Goal: Task Accomplishment & Management: Use online tool/utility

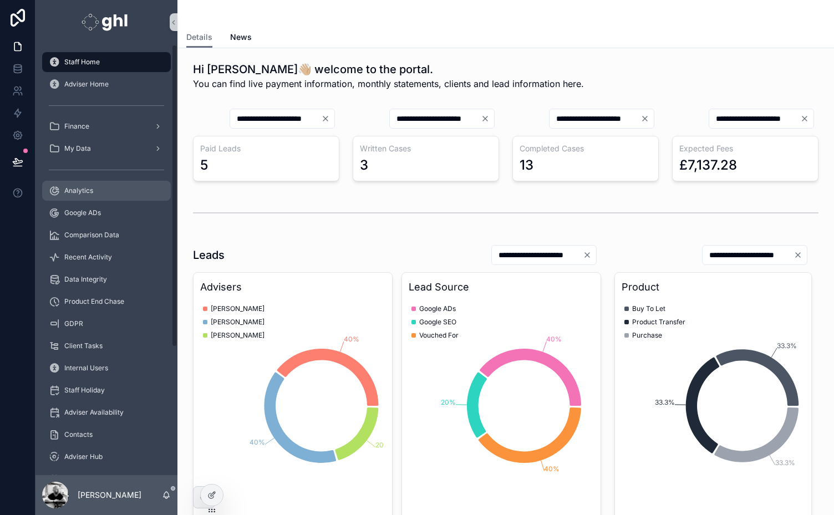
click at [84, 189] on span "Analytics" at bounding box center [78, 190] width 29 height 9
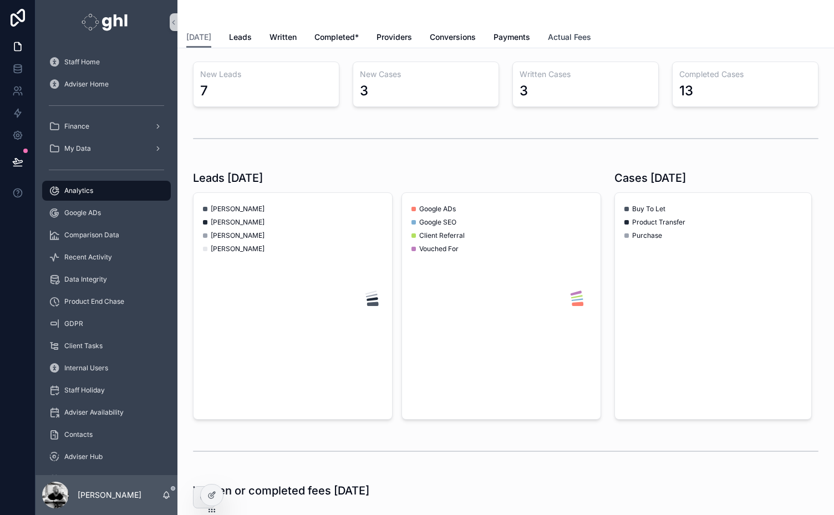
click at [559, 33] on span "Actual Fees" at bounding box center [569, 37] width 43 height 11
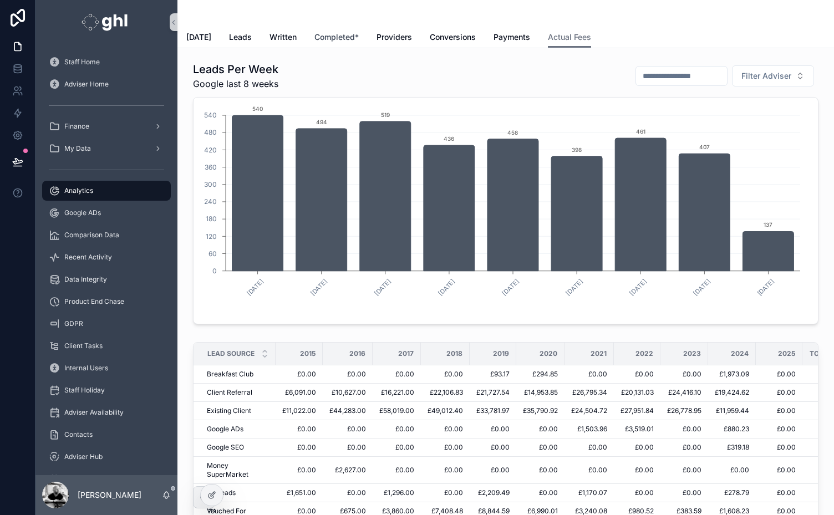
click at [317, 32] on span "Completed*" at bounding box center [336, 37] width 44 height 11
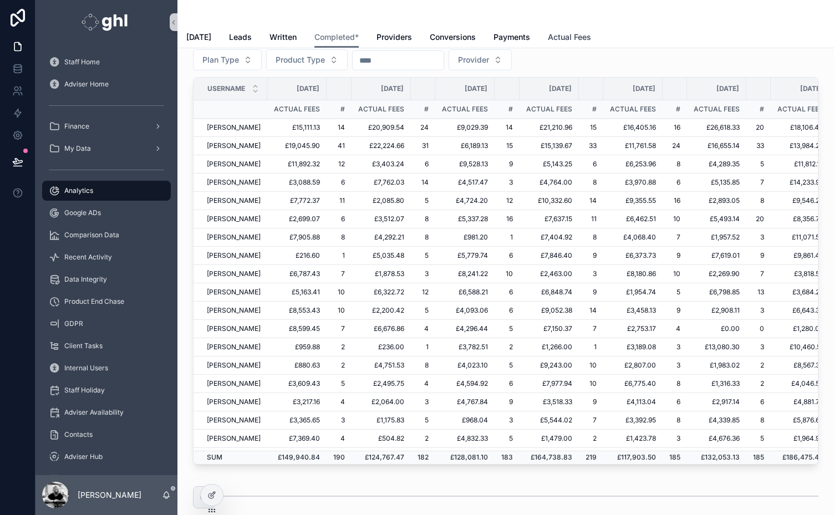
click at [559, 38] on span "Actual Fees" at bounding box center [569, 37] width 43 height 11
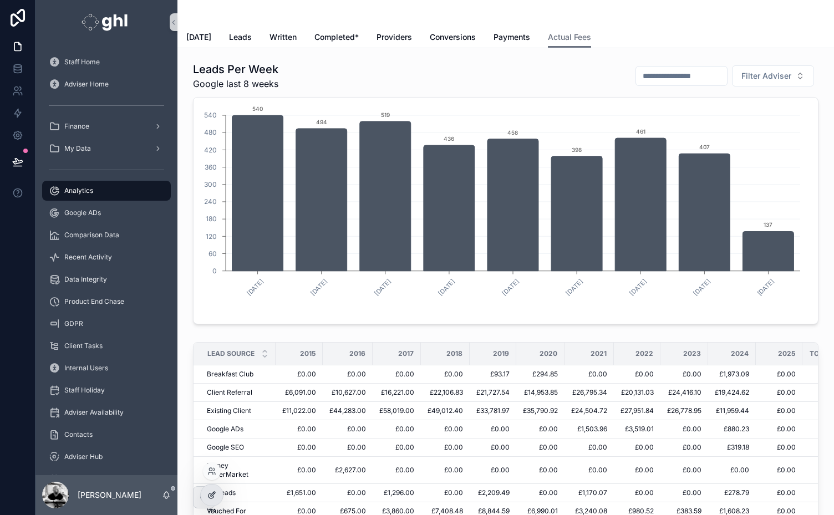
click at [207, 500] on div at bounding box center [212, 495] width 22 height 21
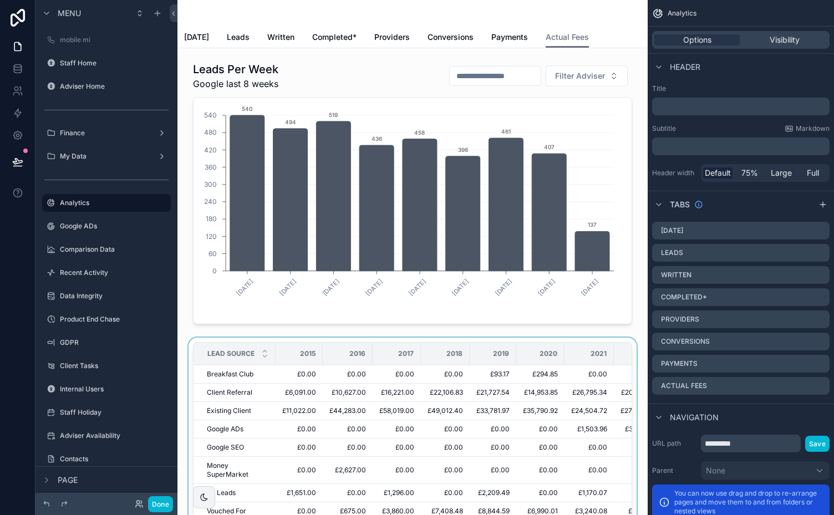
click at [367, 338] on div "scrollable content" at bounding box center [412, 443] width 452 height 210
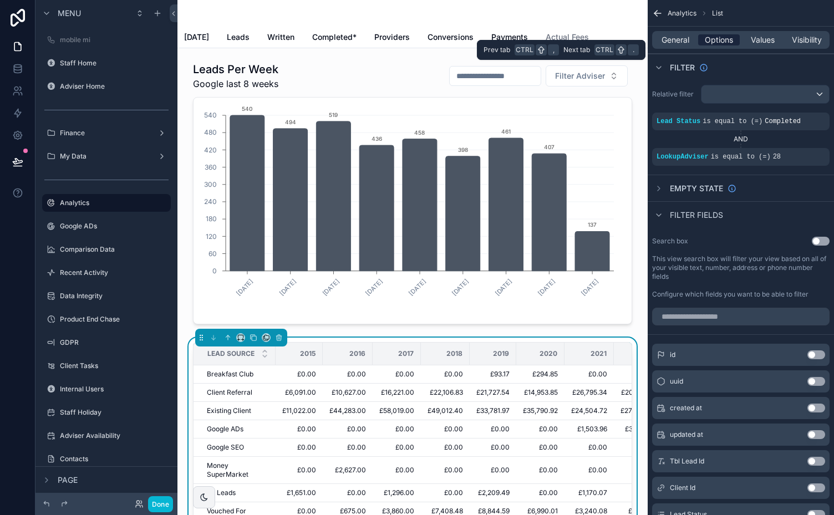
click at [714, 40] on span "Options" at bounding box center [719, 39] width 28 height 11
click at [714, 41] on span "Options" at bounding box center [719, 39] width 28 height 11
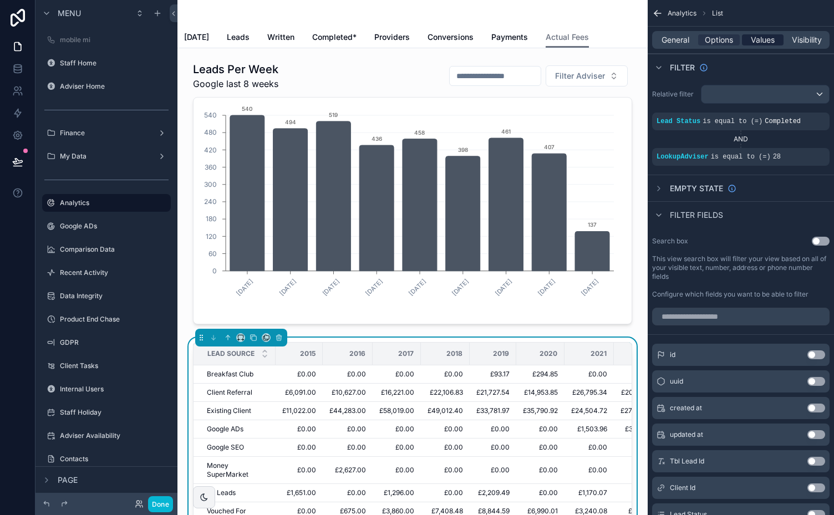
click at [760, 34] on span "Values" at bounding box center [763, 39] width 24 height 11
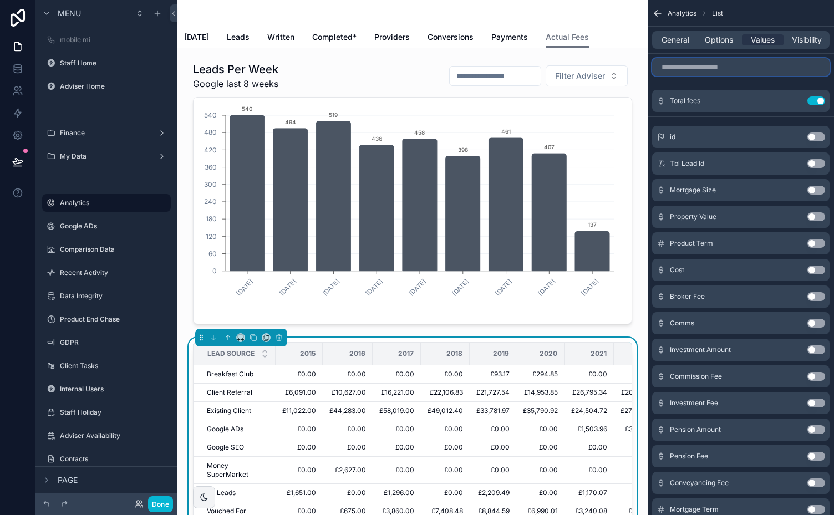
click at [751, 65] on input "scrollable content" at bounding box center [740, 67] width 177 height 18
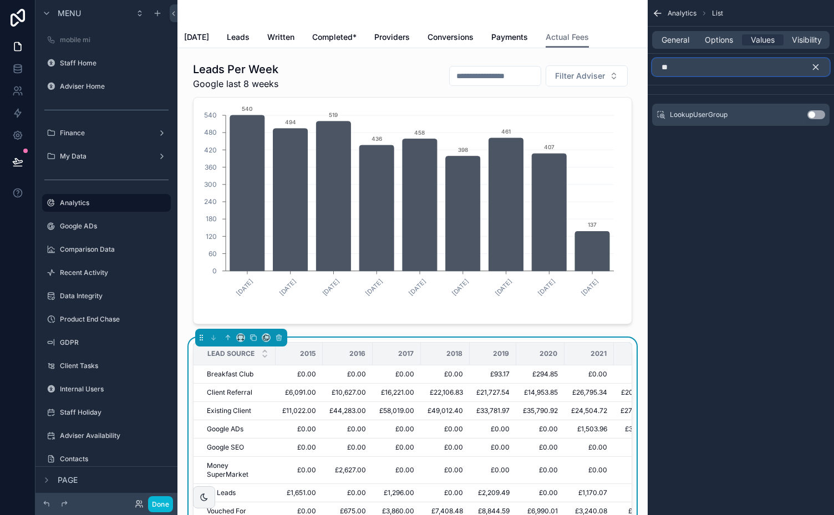
type input "*"
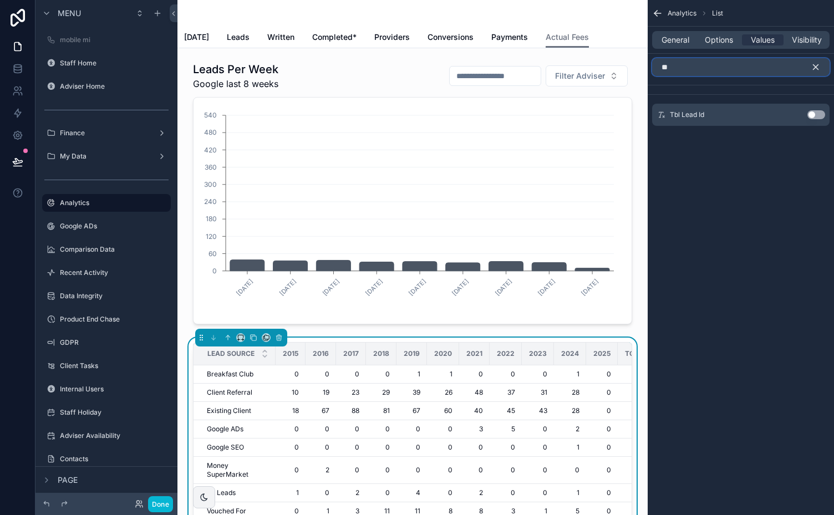
type input "***"
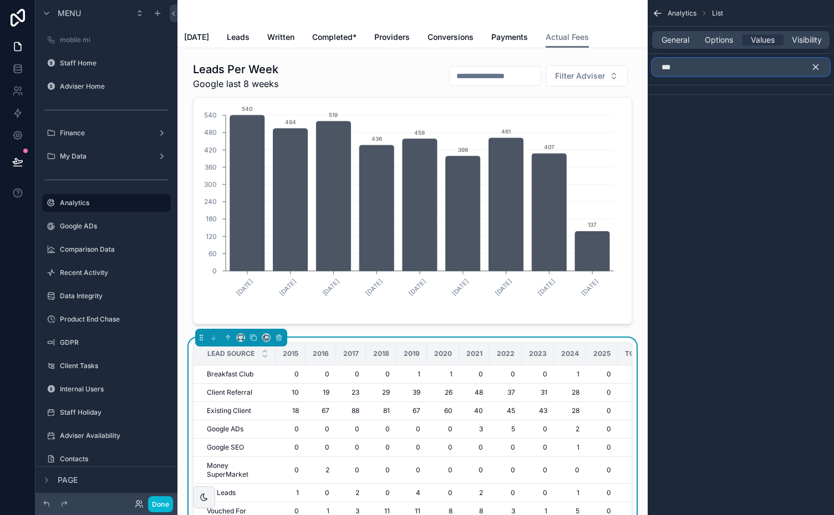
drag, startPoint x: 694, startPoint y: 70, endPoint x: 654, endPoint y: 69, distance: 39.9
click at [654, 69] on input "***" at bounding box center [740, 67] width 177 height 18
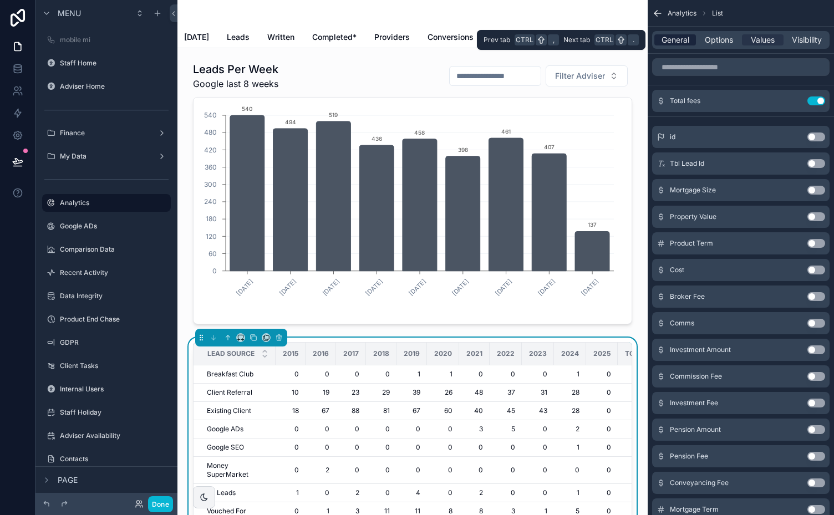
click at [684, 38] on span "General" at bounding box center [676, 39] width 28 height 11
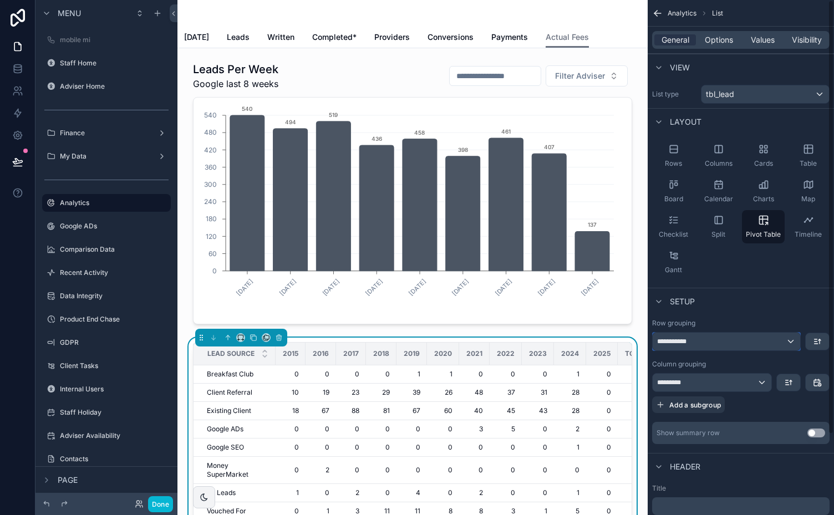
click at [791, 339] on div "**********" at bounding box center [726, 342] width 147 height 18
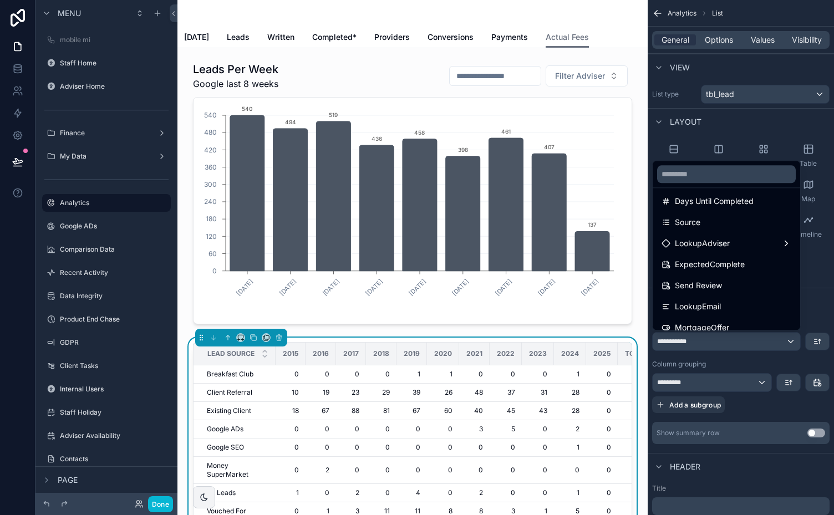
scroll to position [767, 0]
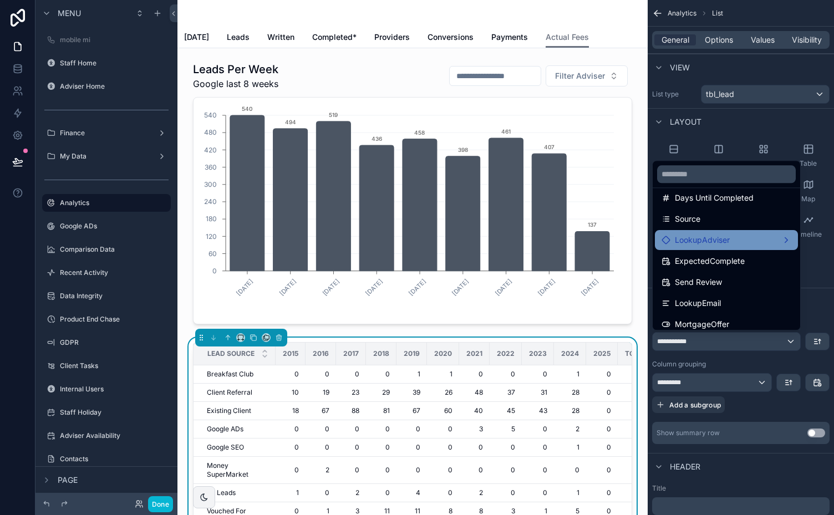
click at [774, 234] on div "LookupAdviser" at bounding box center [727, 239] width 130 height 13
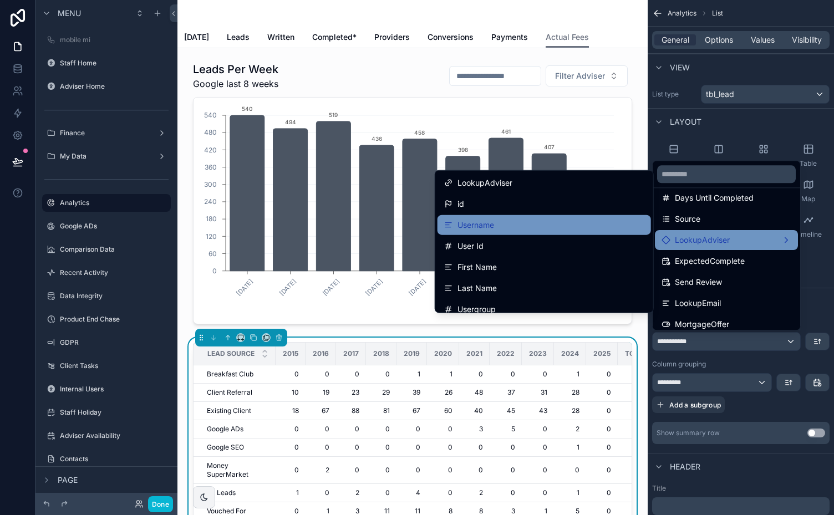
click at [592, 224] on div "Username" at bounding box center [544, 224] width 200 height 13
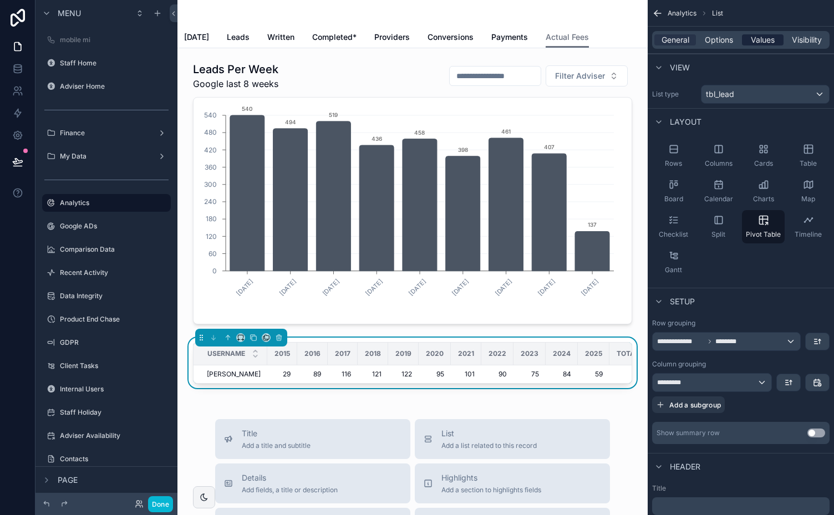
click at [762, 37] on span "Values" at bounding box center [763, 39] width 24 height 11
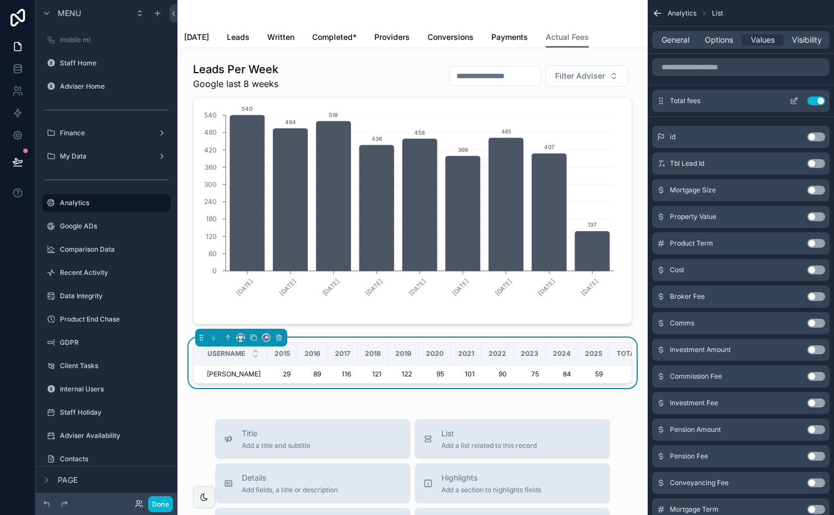
click at [792, 99] on icon "scrollable content" at bounding box center [793, 101] width 5 height 5
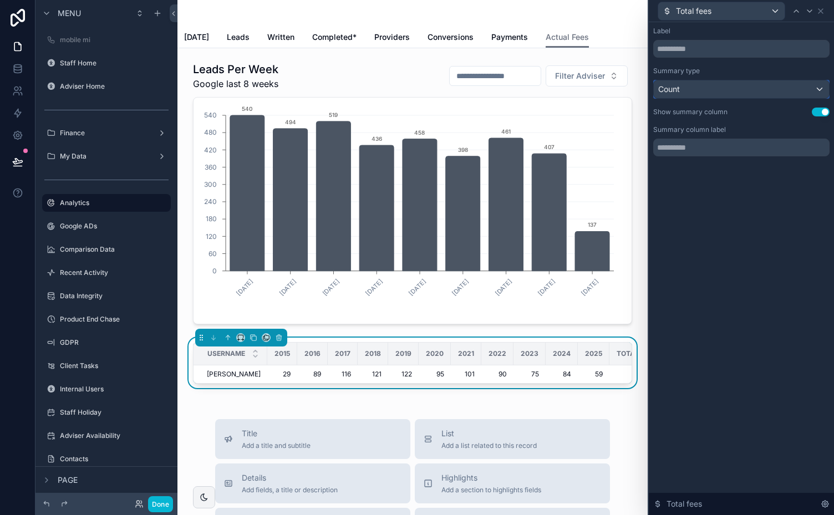
click at [796, 95] on div "Count" at bounding box center [741, 89] width 175 height 18
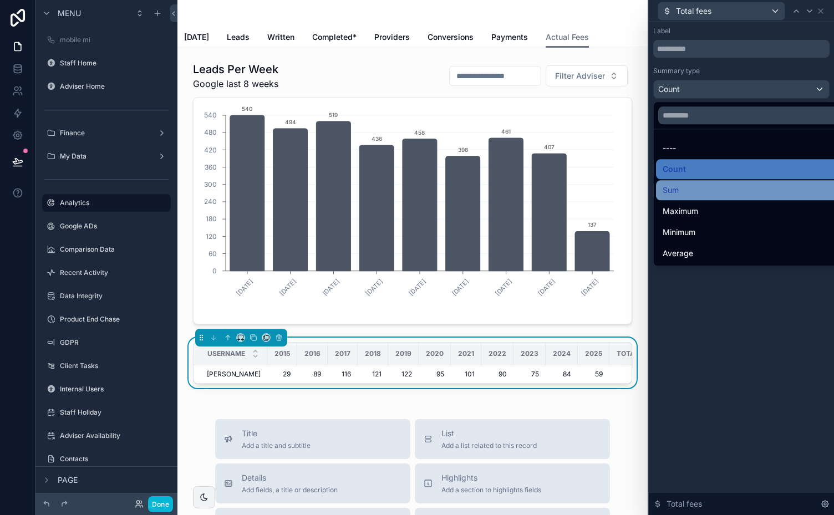
click at [674, 189] on span "Sum" at bounding box center [671, 190] width 16 height 13
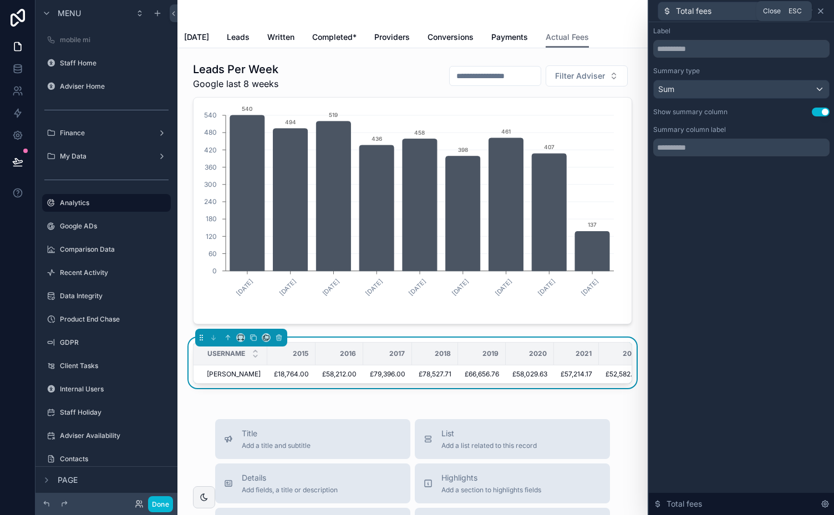
click at [825, 11] on icon at bounding box center [820, 11] width 9 height 9
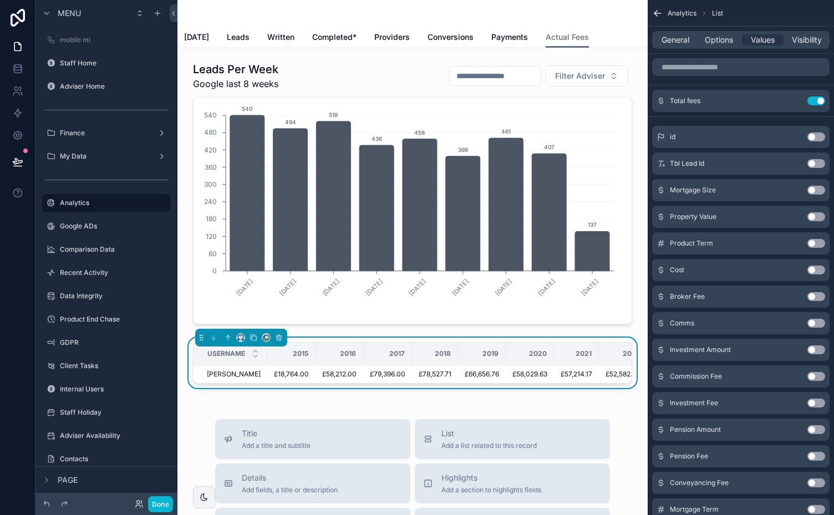
click at [818, 162] on button "Use setting" at bounding box center [816, 163] width 18 height 9
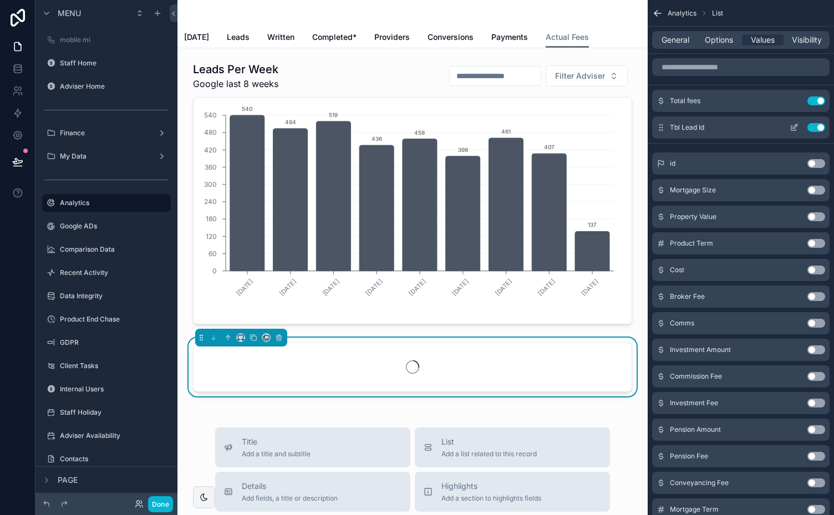
click at [794, 126] on icon "scrollable content" at bounding box center [795, 126] width 4 height 4
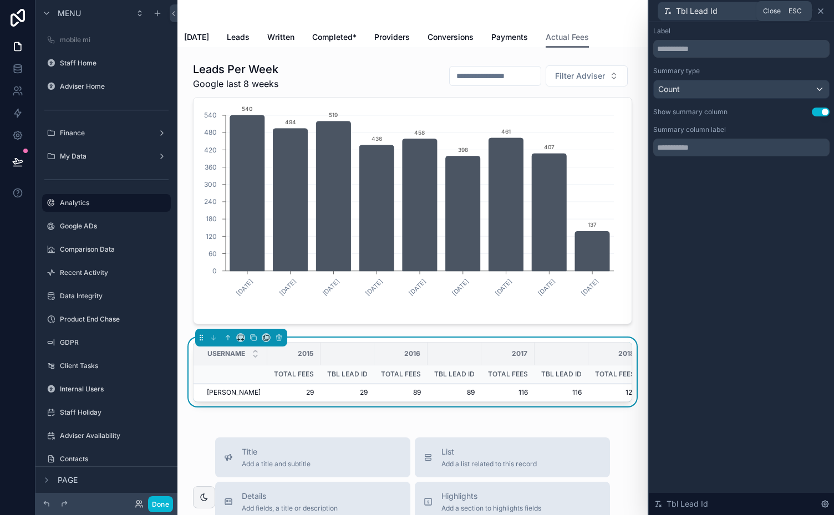
click at [822, 10] on icon at bounding box center [820, 11] width 9 height 9
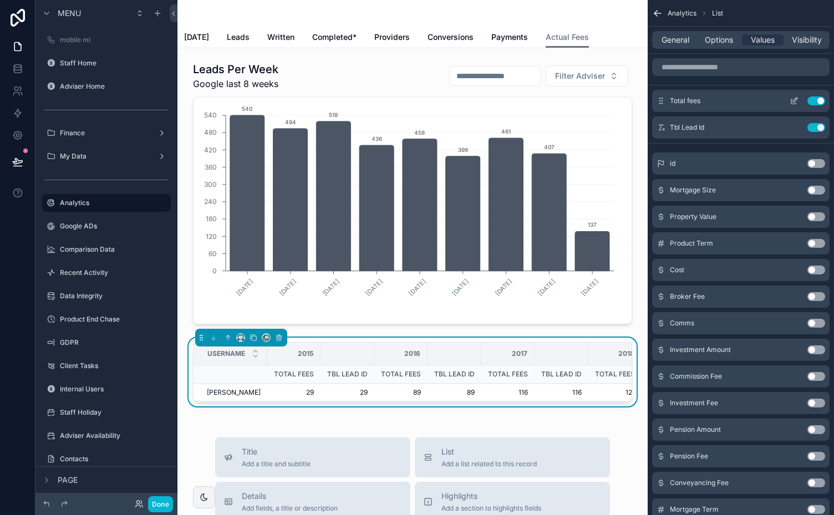
click at [794, 98] on icon "scrollable content" at bounding box center [794, 100] width 9 height 9
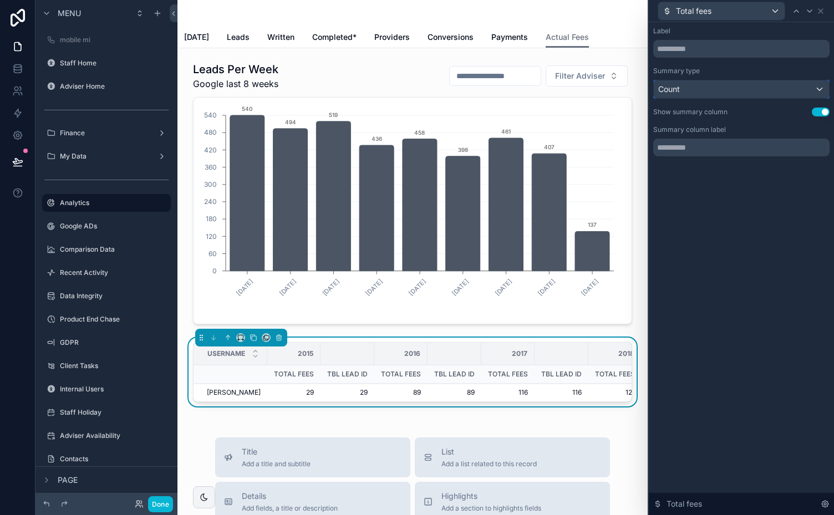
click at [810, 90] on div "Count" at bounding box center [741, 89] width 175 height 18
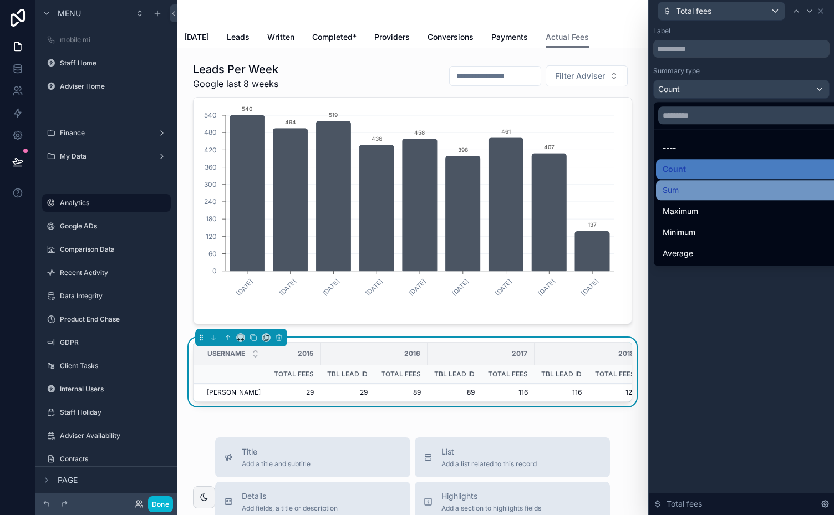
click at [684, 192] on div "Sum" at bounding box center [755, 190] width 184 height 13
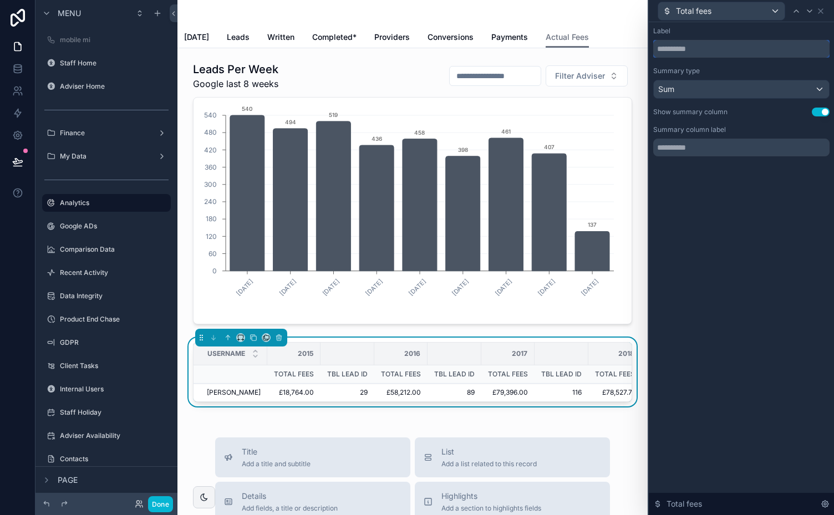
click at [688, 48] on input "text" at bounding box center [741, 49] width 176 height 18
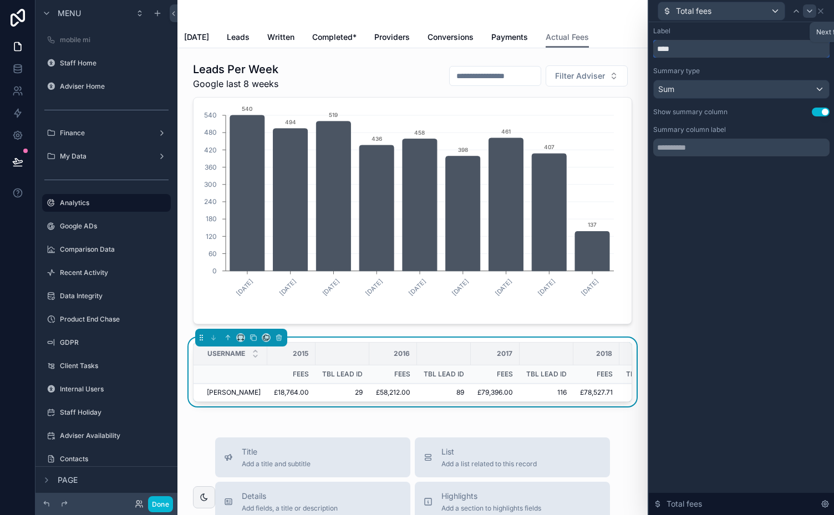
type input "****"
click at [810, 9] on icon at bounding box center [809, 11] width 9 height 9
click at [695, 51] on input "text" at bounding box center [741, 49] width 176 height 18
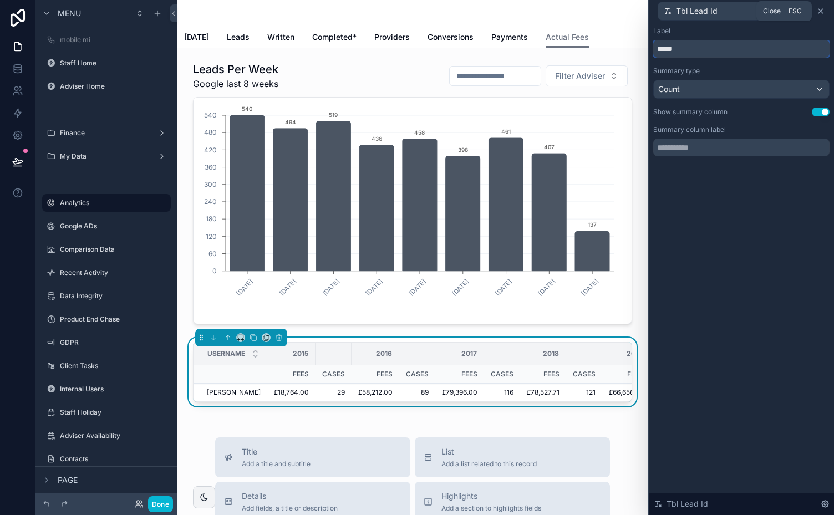
type input "*****"
click at [821, 10] on icon at bounding box center [820, 11] width 9 height 9
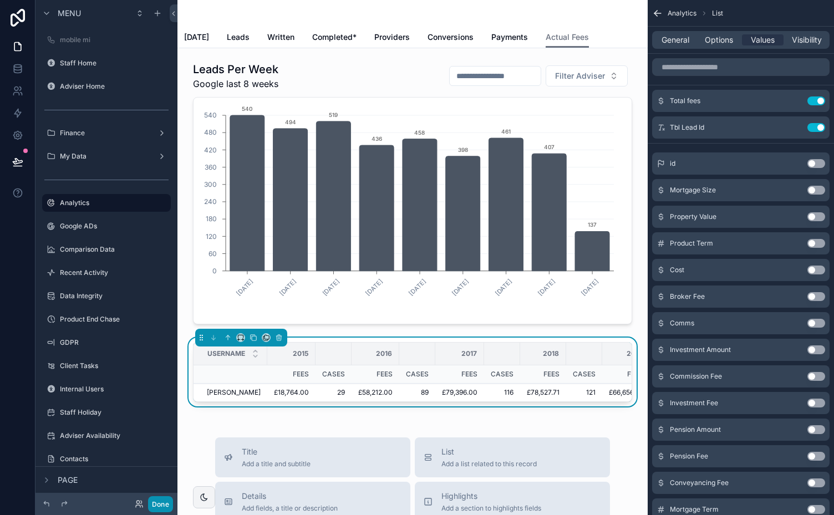
click at [161, 502] on button "Done" at bounding box center [160, 504] width 25 height 16
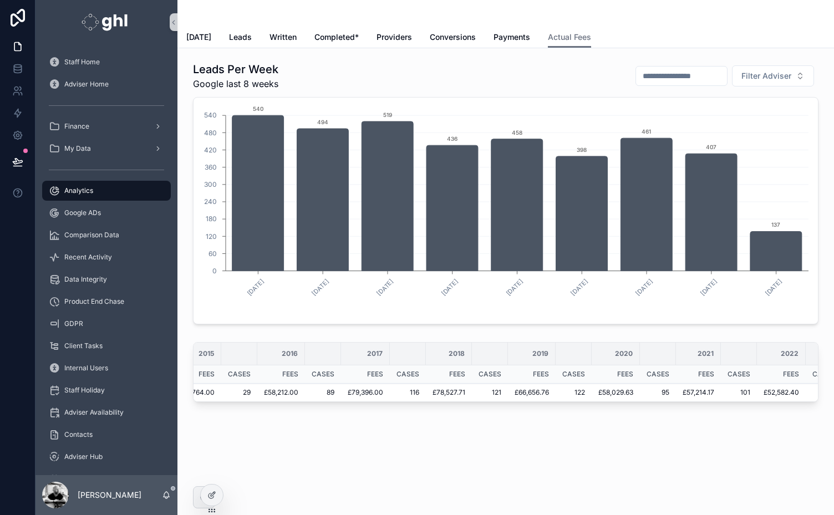
scroll to position [0, 0]
